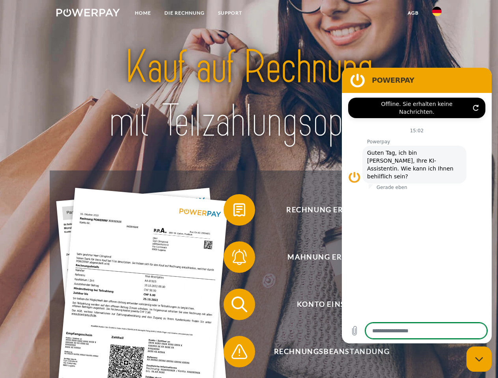
click at [88, 14] on img at bounding box center [87, 13] width 63 height 8
click at [437, 14] on img at bounding box center [436, 11] width 9 height 9
click at [413, 13] on link "agb" at bounding box center [413, 13] width 24 height 14
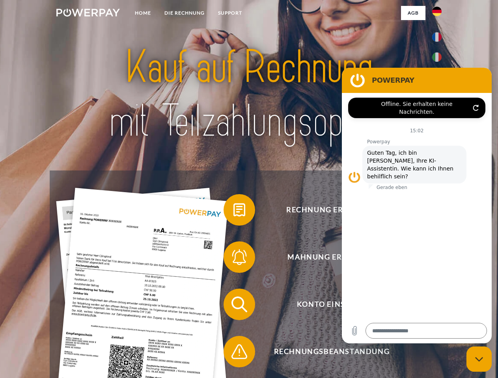
click at [233, 212] on span at bounding box center [227, 209] width 39 height 39
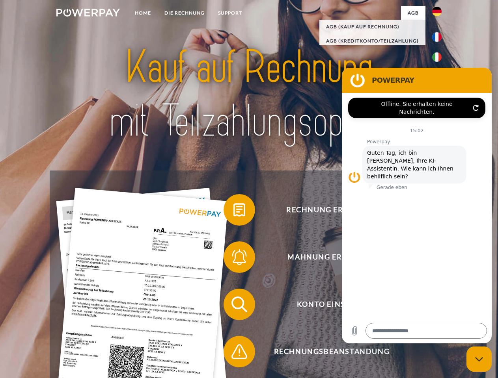
click at [233, 259] on span at bounding box center [227, 257] width 39 height 39
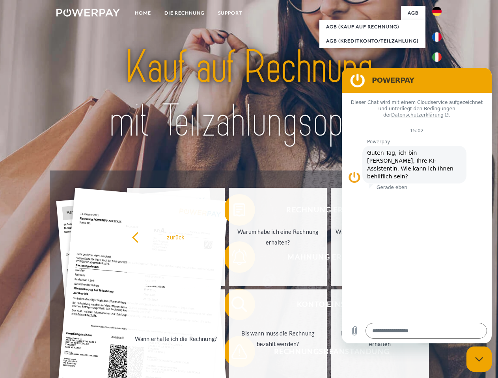
click at [233, 306] on link "Bis wann muss die Rechnung bezahlt werden?" at bounding box center [278, 339] width 98 height 99
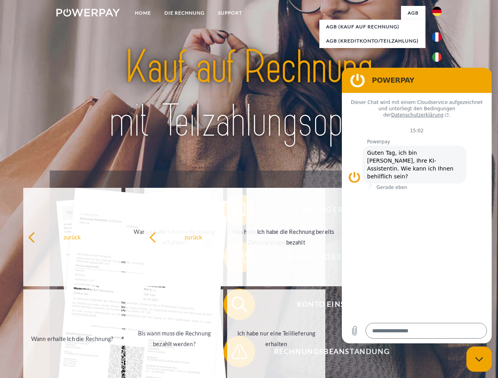
click at [233, 353] on span at bounding box center [227, 351] width 39 height 39
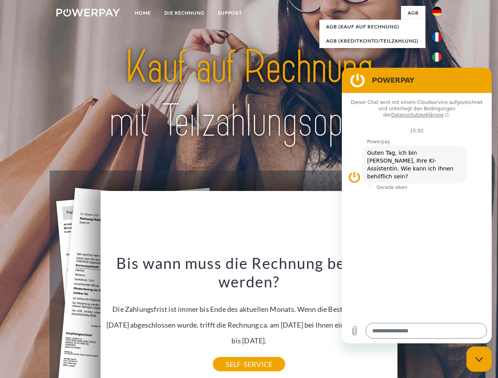
click at [479, 359] on icon "Messaging-Fenster schließen" at bounding box center [479, 359] width 8 height 5
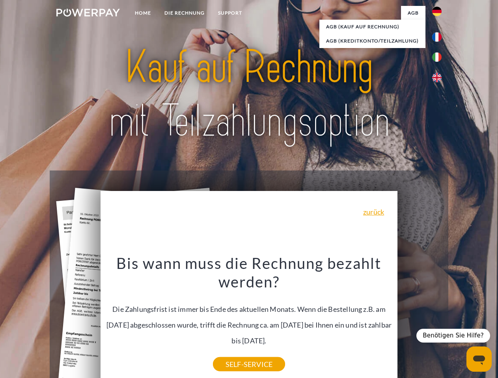
type textarea "*"
